Goal: Check status: Check status

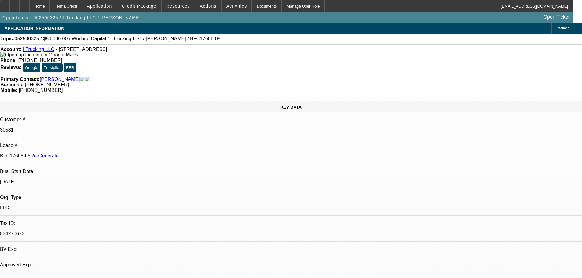
select select "0"
select select "2"
select select "0"
select select "6"
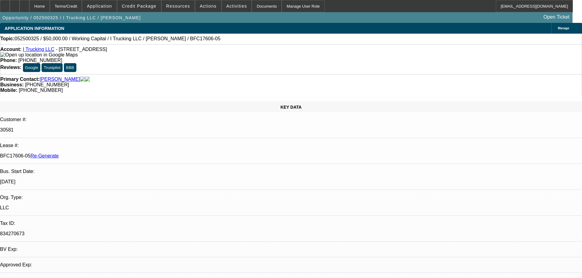
select select "0"
select select "2"
select select "0.1"
select select "4"
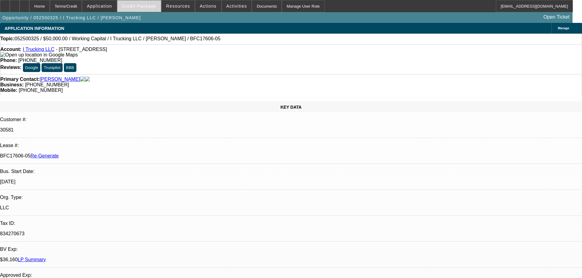
click at [154, 5] on span "Credit Package" at bounding box center [139, 6] width 35 height 5
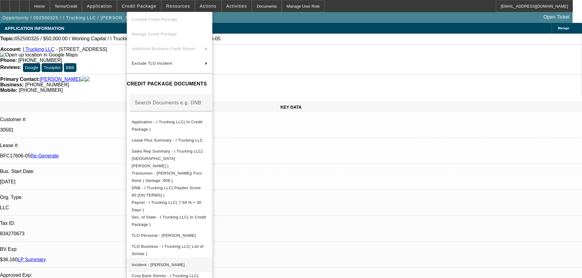
scroll to position [73, 0]
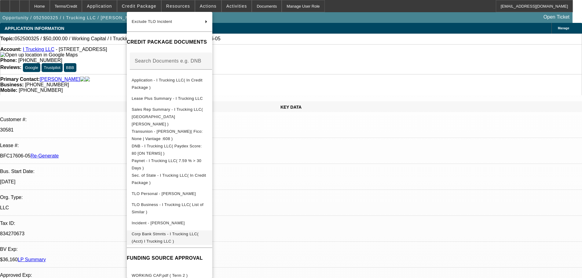
click at [170, 231] on button "Corp Bank Stmnts - I Trucking LLC( (Acct) I Trucking LLC )" at bounding box center [170, 238] width 86 height 15
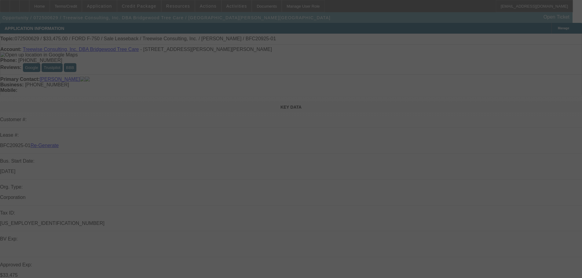
select select "0"
select select "2"
select select "0"
select select "6"
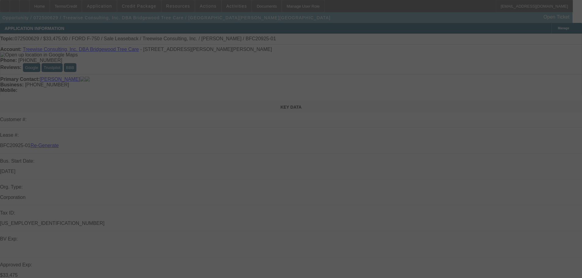
select select "0"
select select "6"
select select "0"
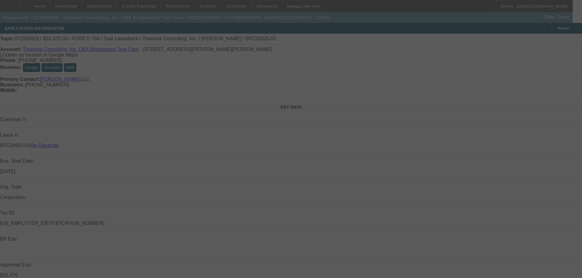
select select "0"
select select "6"
select select "0"
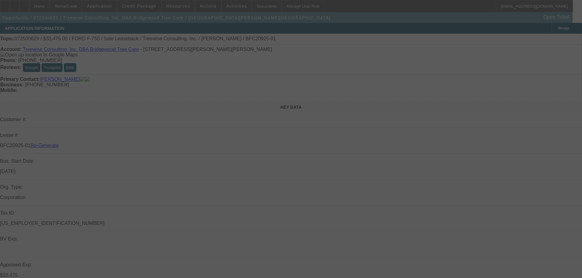
select select "0"
select select "6"
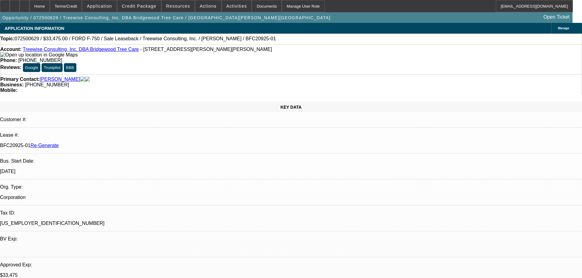
click at [146, 5] on span "Credit Package" at bounding box center [139, 6] width 35 height 5
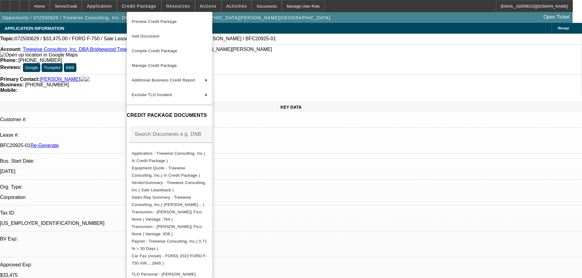
scroll to position [245, 0]
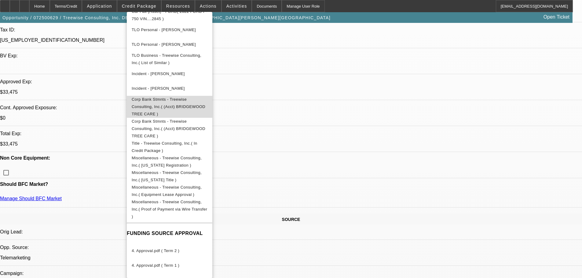
click at [191, 101] on span "Corp Bank Stmnts - Treewise Consulting, Inc.( (Acct) BRIDGEWOOD TREE CARE )" at bounding box center [169, 106] width 74 height 19
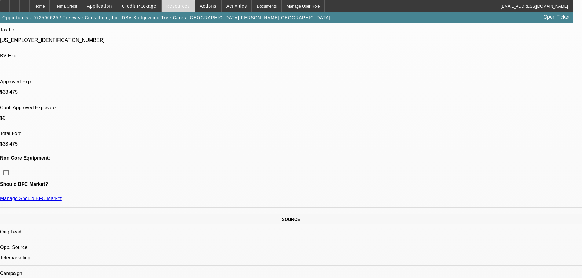
click at [176, 6] on span "Resources" at bounding box center [178, 6] width 24 height 5
click at [149, 8] on div at bounding box center [291, 139] width 582 height 278
click at [140, 6] on span "Credit Package" at bounding box center [139, 6] width 35 height 5
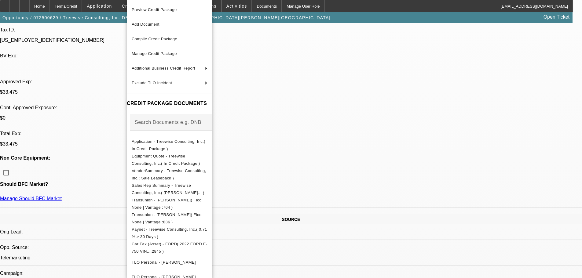
scroll to position [233, 0]
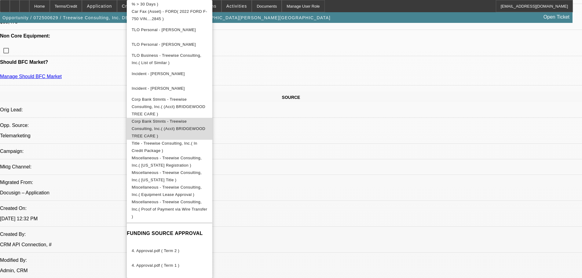
click at [176, 118] on span "Corp Bank Stmnts - Treewise Consulting, Inc.( (Acct) BRIDGEWOOD TREE CARE )" at bounding box center [170, 129] width 76 height 22
